Goal: Understand process/instructions

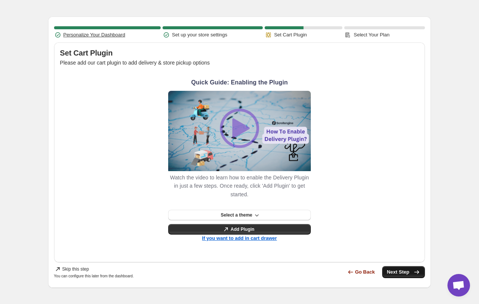
click at [396, 272] on span "Next Step" at bounding box center [403, 272] width 34 height 8
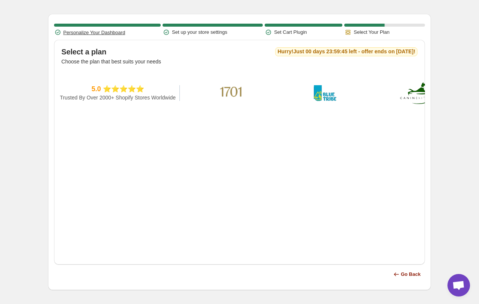
click at [164, 64] on p "Choose the plan that best suits your needs" at bounding box center [240, 62] width 356 height 8
click at [358, 32] on p "Select Your Plan" at bounding box center [371, 33] width 36 height 8
click at [403, 274] on span "Go Back" at bounding box center [411, 275] width 20 height 8
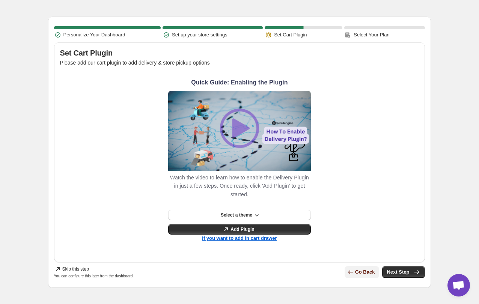
click at [361, 272] on span "Go Back" at bounding box center [365, 272] width 20 height 8
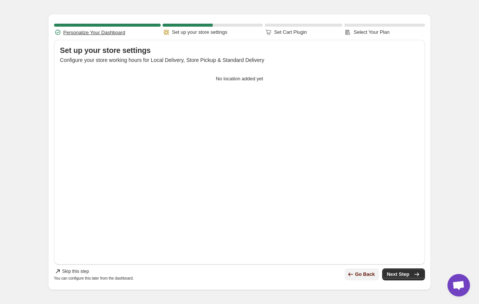
click at [357, 274] on span "Go Back" at bounding box center [365, 275] width 20 height 8
